Goal: Information Seeking & Learning: Learn about a topic

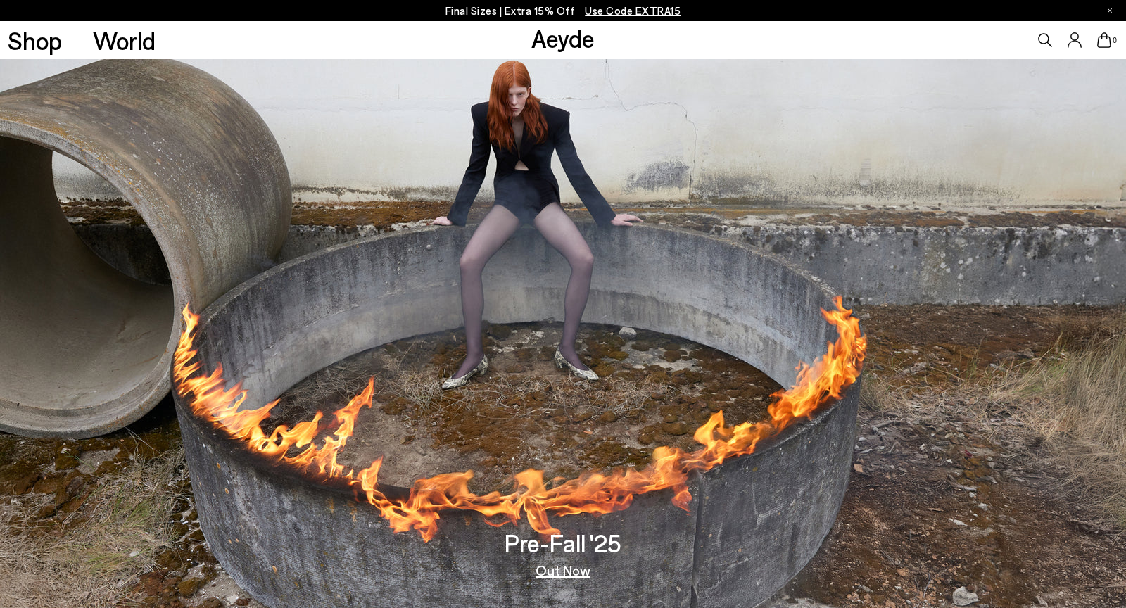
scroll to position [2616, 0]
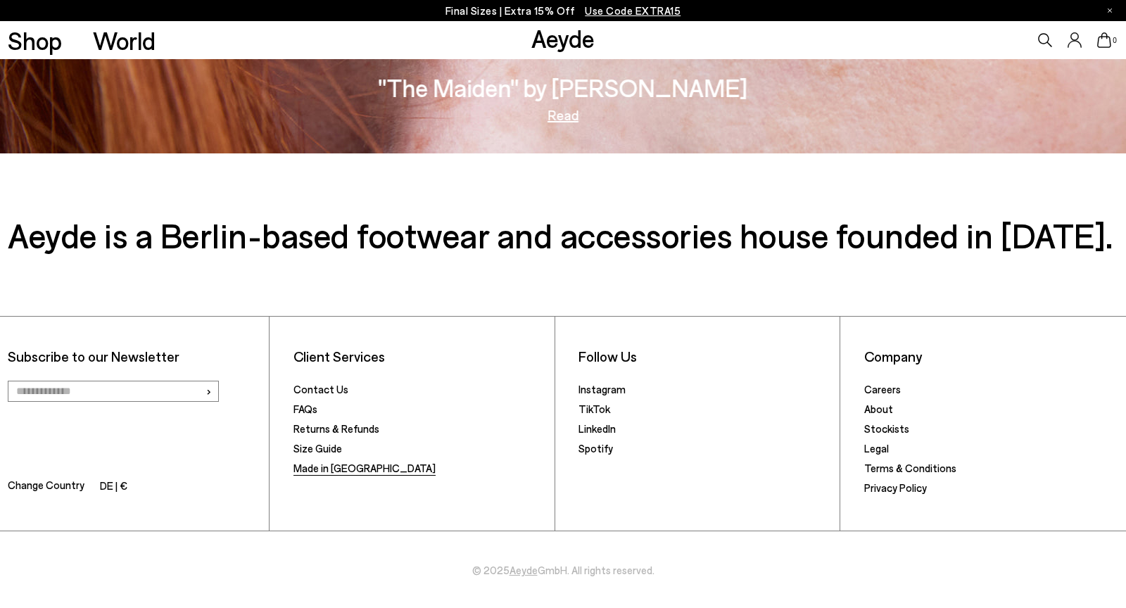
click at [327, 465] on link "Made in [GEOGRAPHIC_DATA]" at bounding box center [365, 468] width 142 height 13
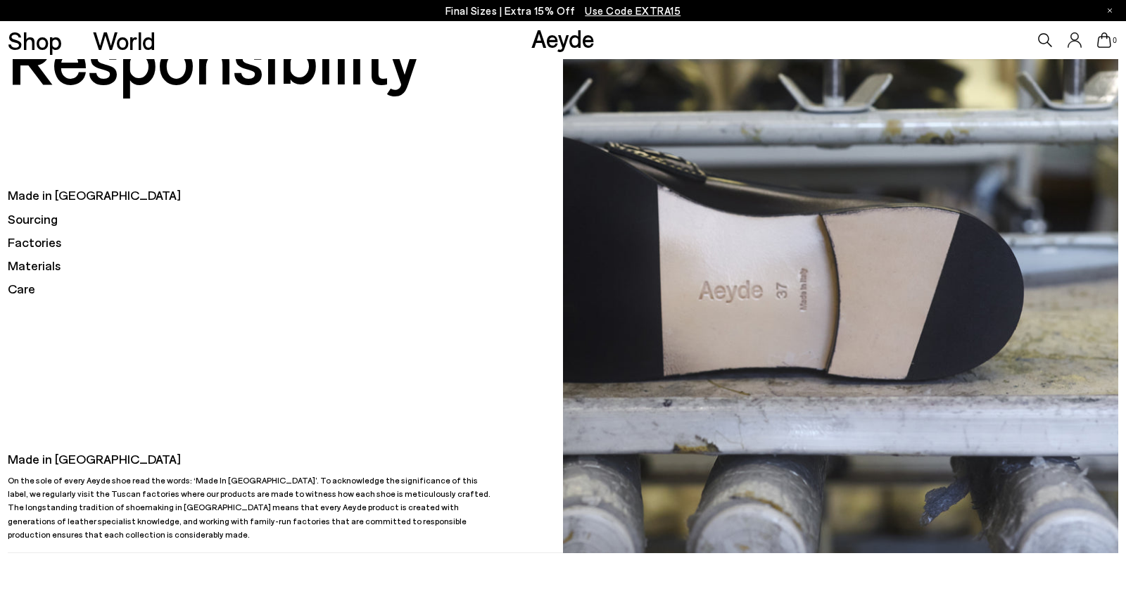
scroll to position [50, 0]
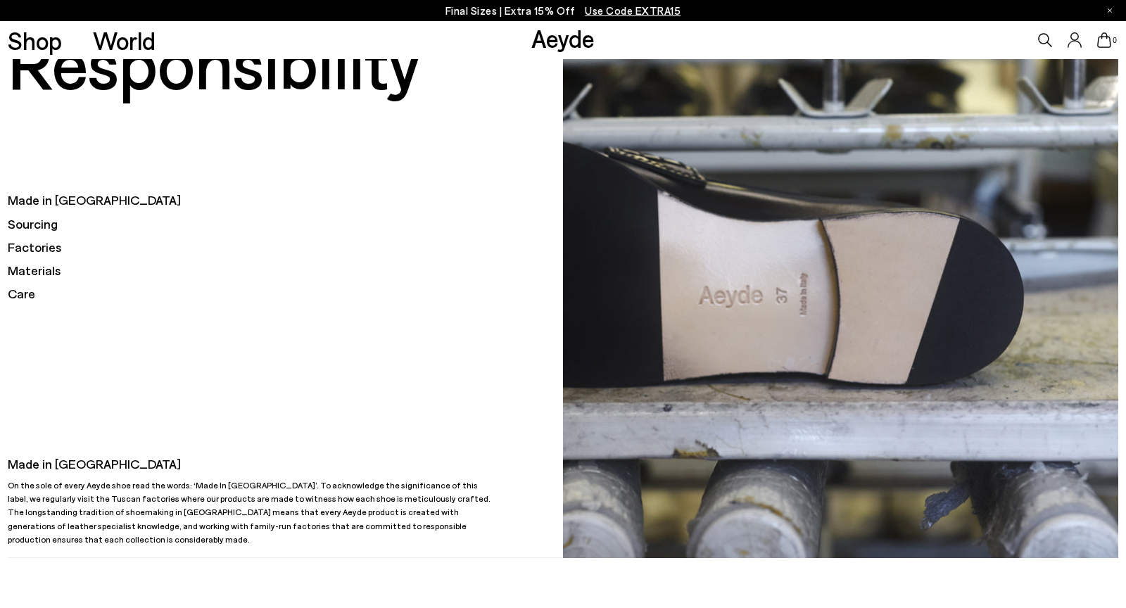
click at [46, 229] on h5 "Sourcing" at bounding box center [285, 224] width 555 height 18
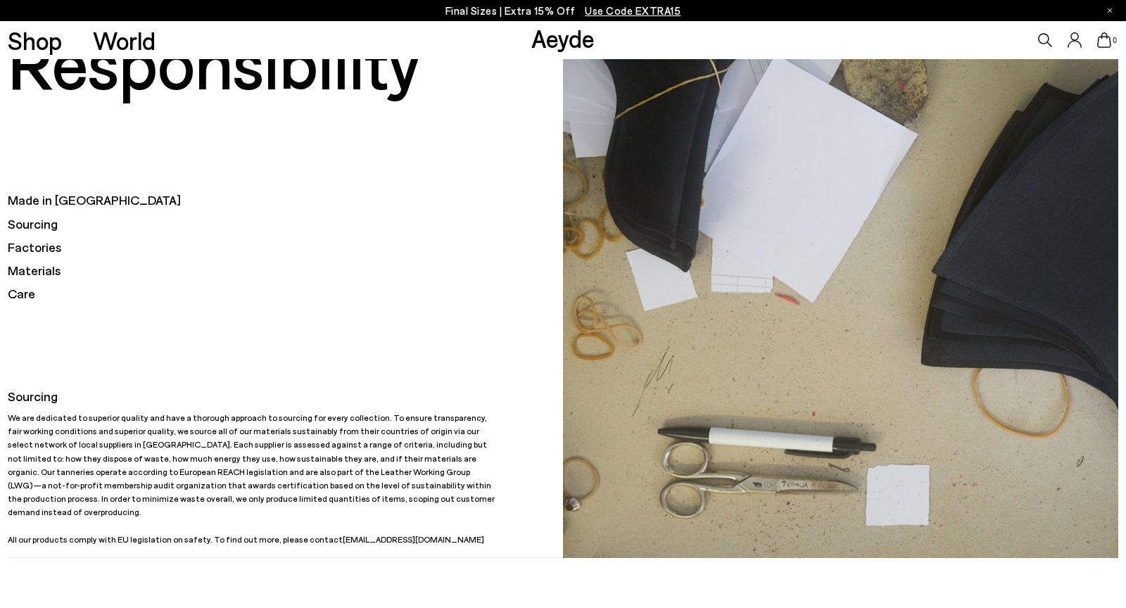
click at [40, 249] on h5 "Factories" at bounding box center [285, 248] width 555 height 18
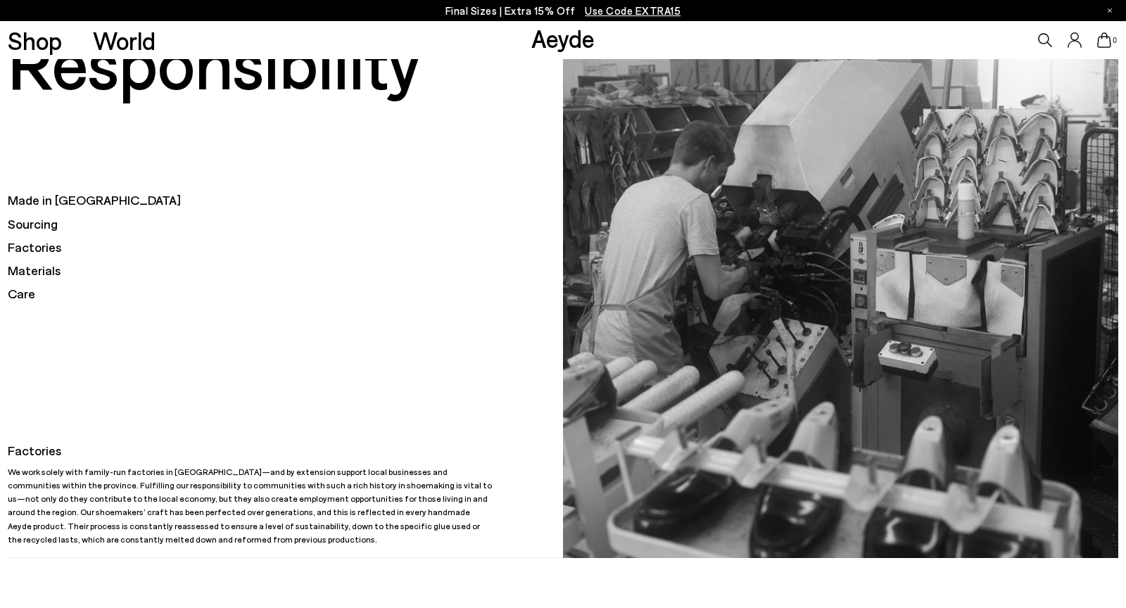
click at [51, 196] on h5 "Made in [GEOGRAPHIC_DATA]" at bounding box center [285, 201] width 555 height 18
